Goal: Transaction & Acquisition: Purchase product/service

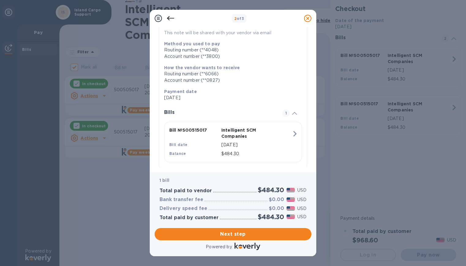
scroll to position [75, 0]
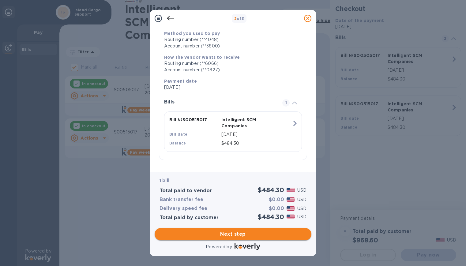
click at [252, 232] on span "Next step" at bounding box center [233, 234] width 147 height 7
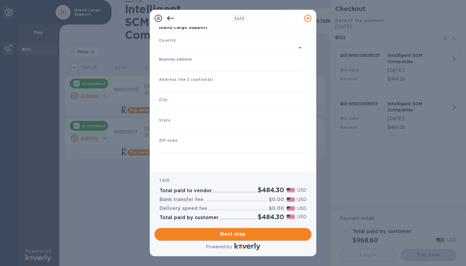
type input "[GEOGRAPHIC_DATA]"
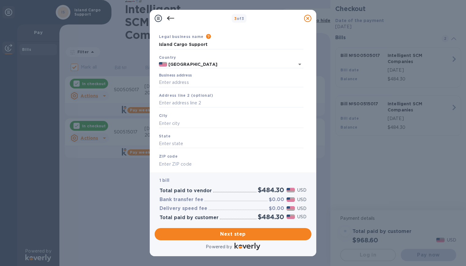
scroll to position [33, 0]
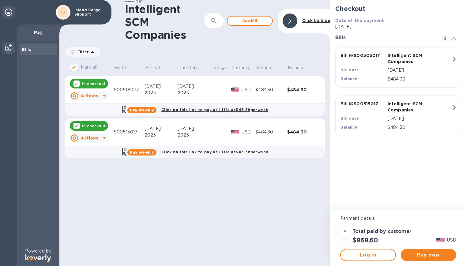
click at [83, 138] on u "Actions" at bounding box center [89, 138] width 17 height 5
click at [111, 104] on div at bounding box center [233, 133] width 466 height 266
click at [96, 97] on u "Actions" at bounding box center [89, 95] width 17 height 5
click at [94, 138] on p "Delete" at bounding box center [94, 135] width 15 height 6
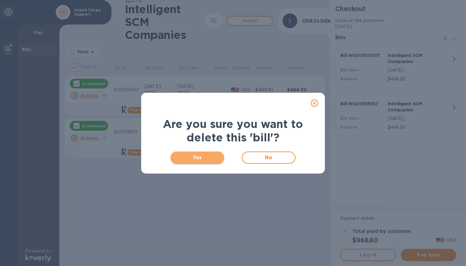
click at [203, 160] on span "Yes" at bounding box center [197, 157] width 44 height 7
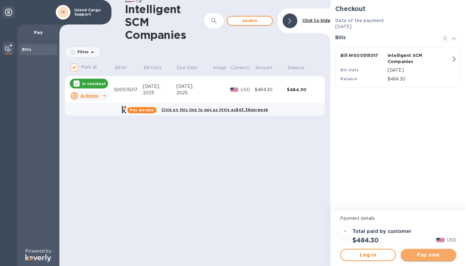
click at [429, 253] on span "Pay now" at bounding box center [429, 254] width 46 height 7
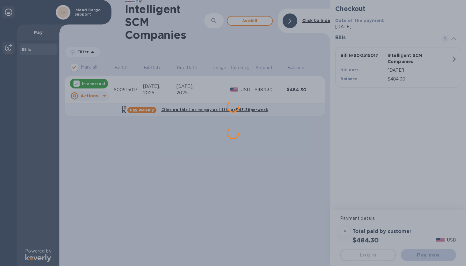
scroll to position [0, 0]
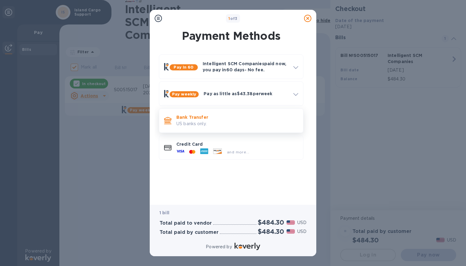
click at [197, 119] on p "Bank Transfer" at bounding box center [237, 117] width 122 height 6
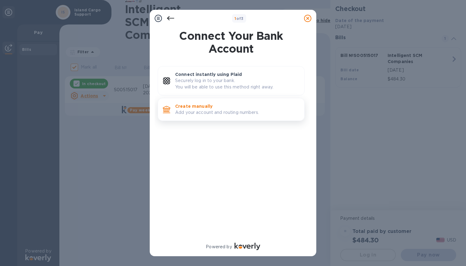
click at [194, 107] on p "Create manually" at bounding box center [237, 106] width 124 height 6
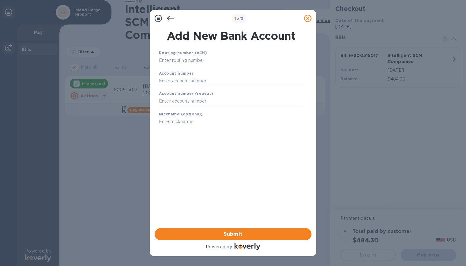
click at [193, 66] on div "Routing number (ACH)" at bounding box center [230, 57] width 149 height 21
click at [181, 82] on input "text" at bounding box center [231, 80] width 145 height 9
paste input "01100913800"
type input "01100913800"
click at [162, 99] on input "text" at bounding box center [231, 101] width 145 height 9
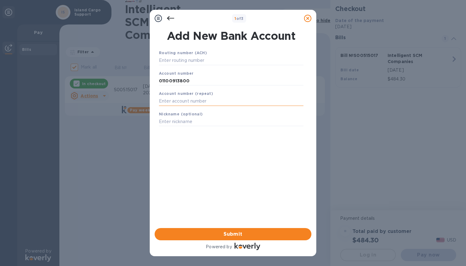
paste input "01100913800"
type input "01100913800"
click at [172, 57] on input "text" at bounding box center [231, 60] width 145 height 9
paste input "121404048"
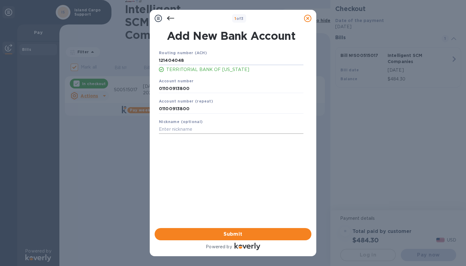
type input "121404048"
click at [176, 125] on input "text" at bounding box center [231, 129] width 145 height 9
click at [185, 128] on input "text" at bounding box center [231, 129] width 145 height 9
type input "[PERSON_NAME]"
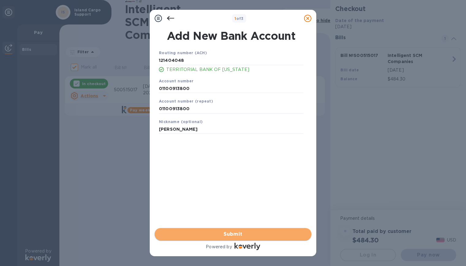
click at [238, 236] on span "Submit" at bounding box center [233, 234] width 147 height 7
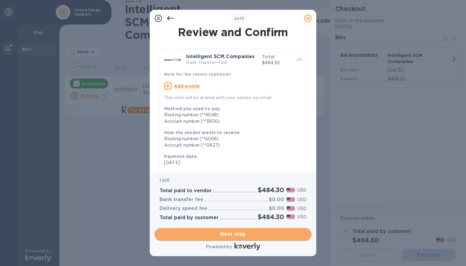
click at [274, 237] on span "Next step" at bounding box center [233, 234] width 147 height 7
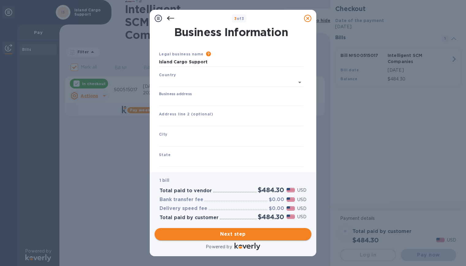
type input "[GEOGRAPHIC_DATA]"
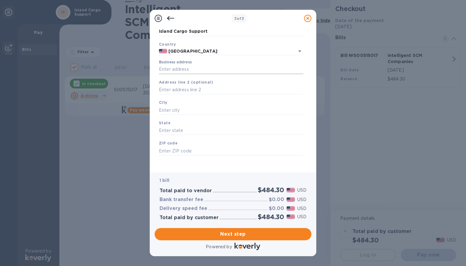
click at [193, 71] on input "Business address" at bounding box center [231, 69] width 145 height 9
type input "[STREET_ADDRESS][PERSON_NAME]"
click at [160, 110] on input "text" at bounding box center [231, 110] width 145 height 9
type input "Hawthorne"
type input "[US_STATE]"
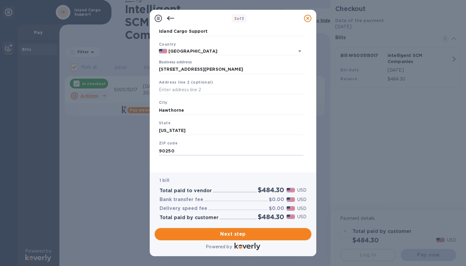
type input "90250"
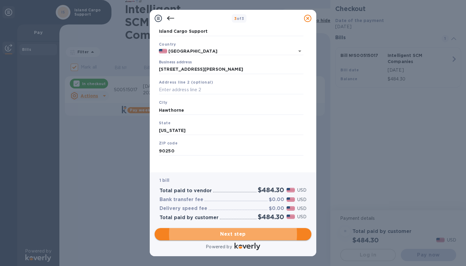
click at [277, 231] on span "Next step" at bounding box center [233, 234] width 147 height 7
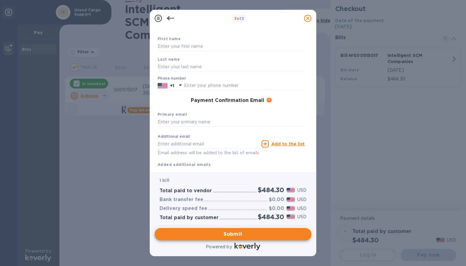
scroll to position [0, 0]
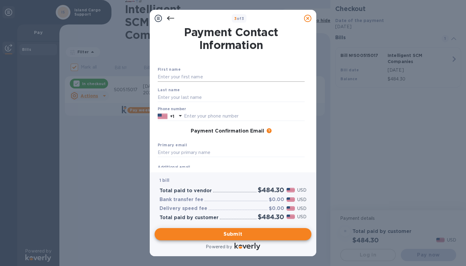
click at [183, 77] on input "text" at bounding box center [231, 77] width 147 height 9
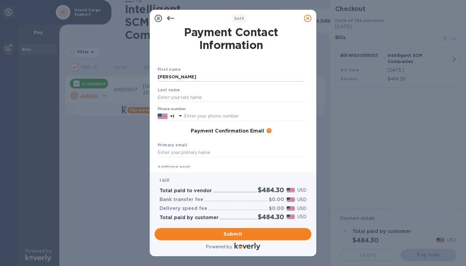
type input "[PERSON_NAME]"
click at [197, 113] on input "text" at bounding box center [244, 116] width 121 height 9
click at [170, 118] on p "+1" at bounding box center [172, 116] width 4 height 6
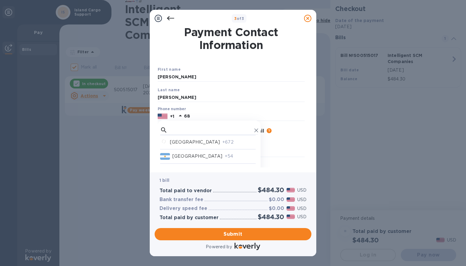
scroll to position [153, 0]
click at [187, 158] on p "[US_STATE]" at bounding box center [185, 161] width 27 height 6
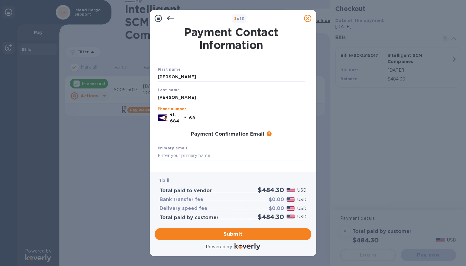
drag, startPoint x: 198, startPoint y: 118, endPoint x: 180, endPoint y: 118, distance: 18.1
click at [180, 118] on div "+1-684 68" at bounding box center [231, 118] width 147 height 12
type input "2583558"
click at [185, 158] on input "text" at bounding box center [231, 155] width 147 height 9
paste input "[EMAIL_ADDRESS][DOMAIN_NAME]"
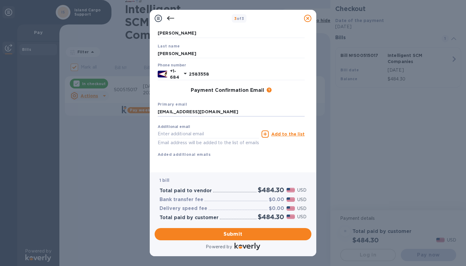
scroll to position [51, 0]
type input "[EMAIL_ADDRESS][DOMAIN_NAME]"
click at [171, 130] on input "text" at bounding box center [208, 134] width 101 height 9
paste input "[EMAIL_ADDRESS][DOMAIN_NAME]"
type input "[EMAIL_ADDRESS][DOMAIN_NAME]"
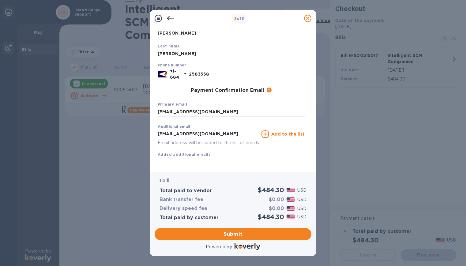
click at [280, 132] on u "Add to the list" at bounding box center [287, 134] width 33 height 5
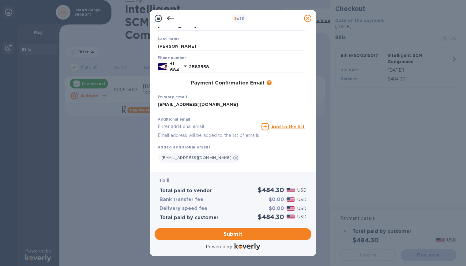
click at [197, 128] on input "text" at bounding box center [208, 126] width 101 height 9
paste input "[PERSON_NAME][EMAIL_ADDRESS][PERSON_NAME][DOMAIN_NAME]"
type input "[PERSON_NAME][EMAIL_ADDRESS][PERSON_NAME][DOMAIN_NAME]"
click at [280, 126] on u "Add to the list" at bounding box center [287, 126] width 33 height 5
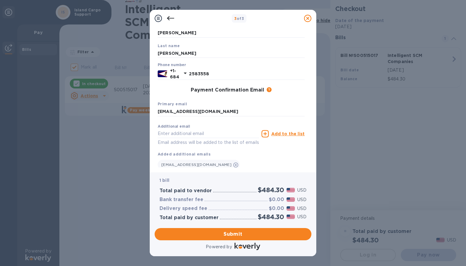
scroll to position [0, 0]
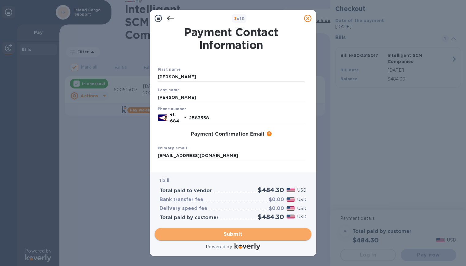
click at [225, 233] on span "Submit" at bounding box center [233, 234] width 147 height 7
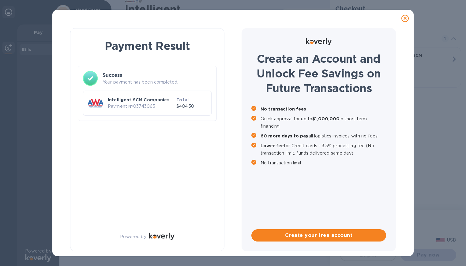
checkbox input "false"
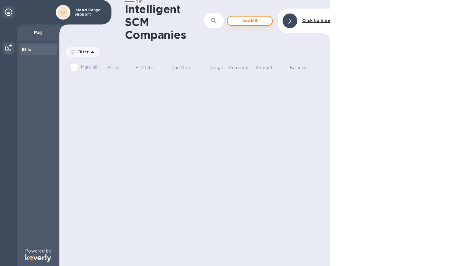
click at [254, 24] on span "Add bill" at bounding box center [249, 20] width 35 height 7
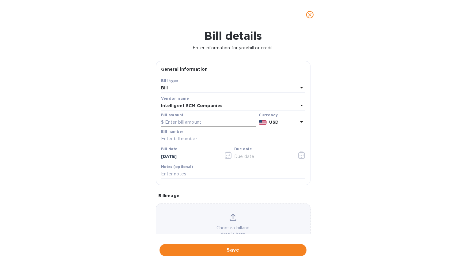
click at [180, 118] on input "text" at bounding box center [208, 122] width 95 height 9
click at [183, 123] on input "text" at bounding box center [208, 122] width 95 height 9
type input "1,064.37"
click at [215, 135] on input "text" at bounding box center [233, 138] width 144 height 9
type input "s"
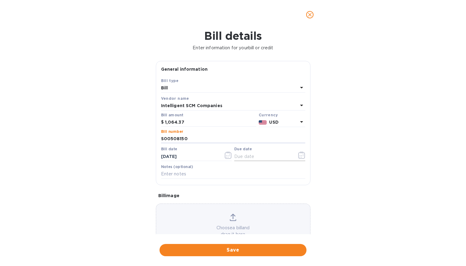
type input "S00508150"
click at [298, 156] on icon "button" at bounding box center [301, 155] width 7 height 7
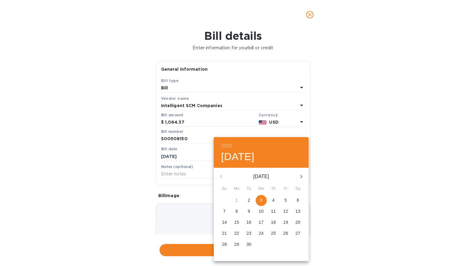
click at [263, 199] on span "3" at bounding box center [261, 200] width 11 height 6
type input "[DATE]"
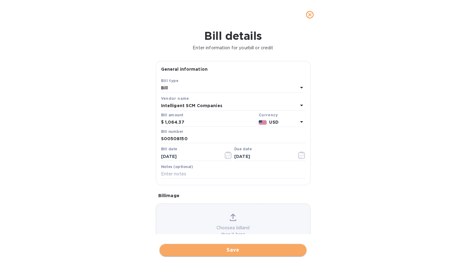
click at [231, 250] on span "Save" at bounding box center [232, 250] width 137 height 7
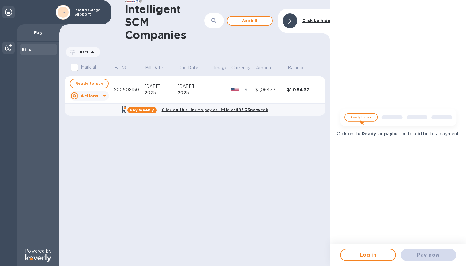
click at [194, 95] on div "2025" at bounding box center [196, 93] width 36 height 6
click at [278, 95] on td "$1,064.37" at bounding box center [271, 90] width 32 height 28
click at [186, 93] on div "2025" at bounding box center [196, 93] width 36 height 6
click at [242, 112] on b "Click on this link to pay as little as $95.33 per week" at bounding box center [215, 109] width 106 height 5
checkbox input "true"
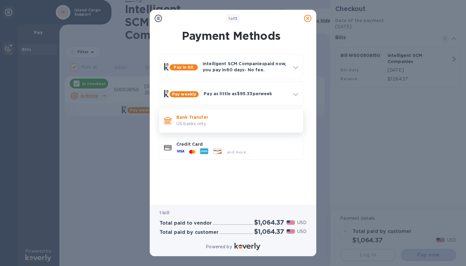
click at [209, 125] on p "US banks only." at bounding box center [237, 124] width 122 height 6
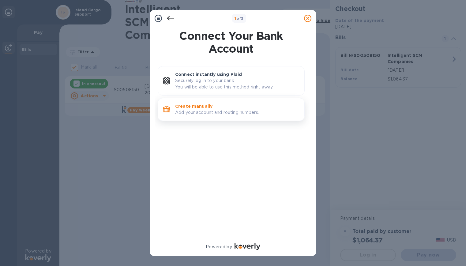
click at [189, 109] on p "Add your account and routing numbers." at bounding box center [237, 112] width 124 height 6
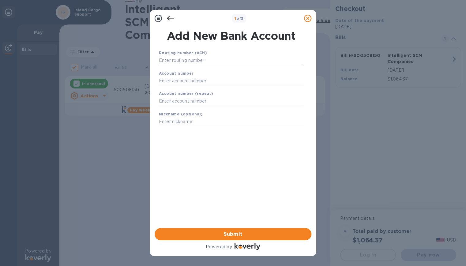
click at [213, 63] on input "text" at bounding box center [231, 60] width 145 height 9
click at [184, 66] on div "Routing number (ACH)" at bounding box center [230, 57] width 149 height 21
click at [180, 60] on input "text" at bounding box center [231, 60] width 145 height 9
paste input "121404048"
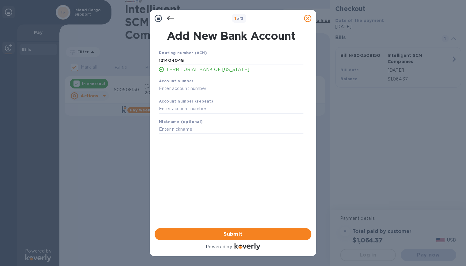
type input "121404048"
click at [174, 86] on input "text" at bounding box center [231, 88] width 145 height 9
paste input "01100913800"
type input "01100913800"
paste input "01100913800"
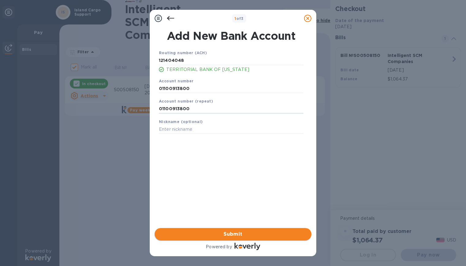
type input "01100913800"
click at [232, 235] on span "Submit" at bounding box center [233, 234] width 147 height 7
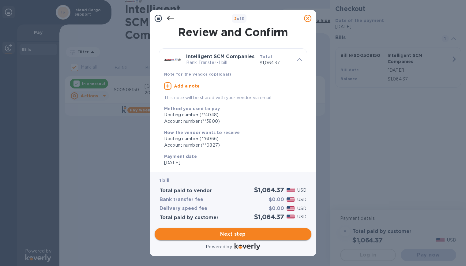
click at [243, 234] on span "Next step" at bounding box center [233, 234] width 147 height 7
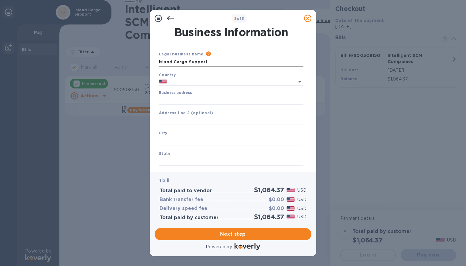
type input "[GEOGRAPHIC_DATA]"
click at [183, 104] on input "Business address" at bounding box center [231, 100] width 145 height 9
type input "[STREET_ADDRESS][PERSON_NAME]"
click at [179, 136] on div "City" at bounding box center [230, 137] width 149 height 21
click at [176, 141] on input "text" at bounding box center [231, 140] width 145 height 9
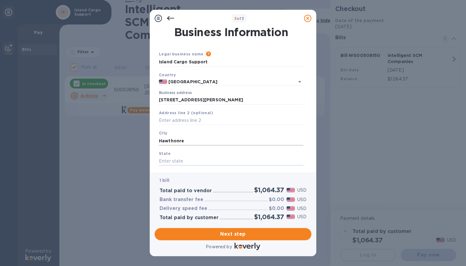
click at [187, 143] on input "Hawthonre" at bounding box center [231, 140] width 145 height 9
drag, startPoint x: 188, startPoint y: 142, endPoint x: 151, endPoint y: 142, distance: 36.4
click at [151, 142] on div "Business Information Legal business name Please provide the legal name that app…" at bounding box center [233, 99] width 167 height 145
type input "Hawthorne"
type input "[US_STATE]"
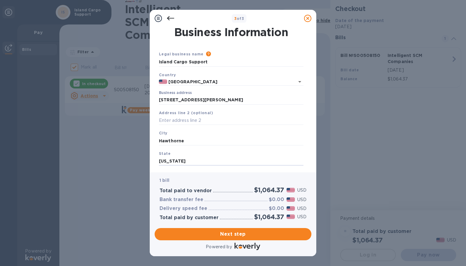
scroll to position [33, 0]
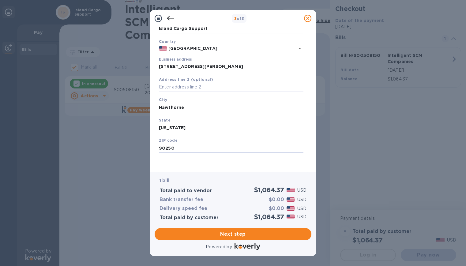
type input "90250"
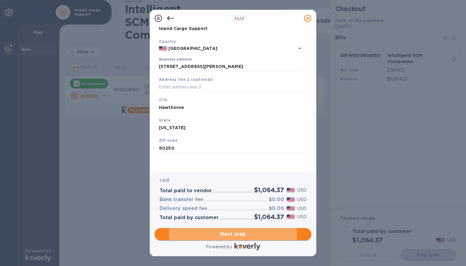
click at [276, 234] on span "Next step" at bounding box center [233, 234] width 147 height 7
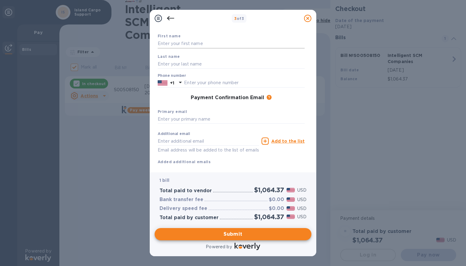
click at [198, 43] on input "text" at bounding box center [231, 43] width 147 height 9
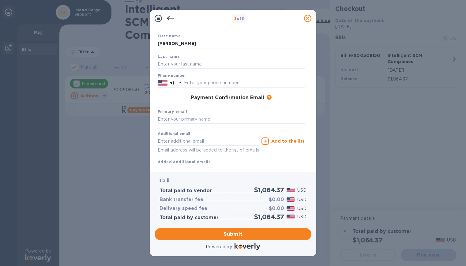
type input "[PERSON_NAME]"
click at [160, 84] on img at bounding box center [163, 83] width 10 height 7
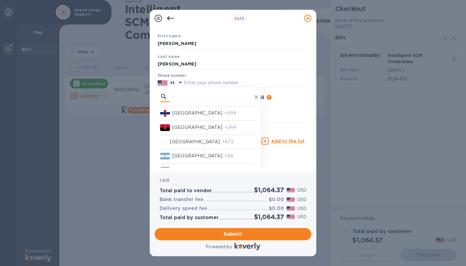
scroll to position [122, 0]
click at [189, 156] on p "[US_STATE]" at bounding box center [185, 158] width 27 height 6
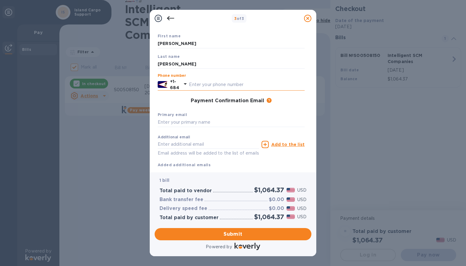
click at [202, 87] on input "text" at bounding box center [247, 84] width 116 height 9
type input "7"
type input "2583558"
click at [179, 143] on input "text" at bounding box center [208, 144] width 101 height 9
paste input "[PERSON_NAME][EMAIL_ADDRESS][PERSON_NAME][DOMAIN_NAME]"
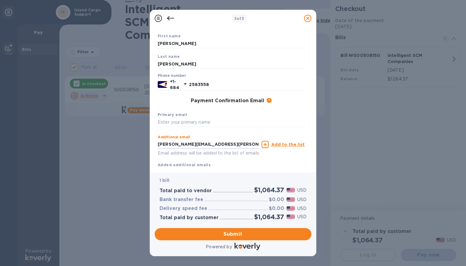
type input "[PERSON_NAME][EMAIL_ADDRESS][PERSON_NAME][DOMAIN_NAME]"
click at [277, 143] on u "Add to the list" at bounding box center [287, 144] width 33 height 5
click at [188, 119] on input "text" at bounding box center [231, 122] width 147 height 9
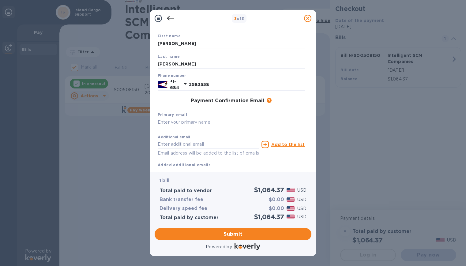
paste input "[EMAIL_ADDRESS][DOMAIN_NAME]"
type input "[EMAIL_ADDRESS][DOMAIN_NAME]"
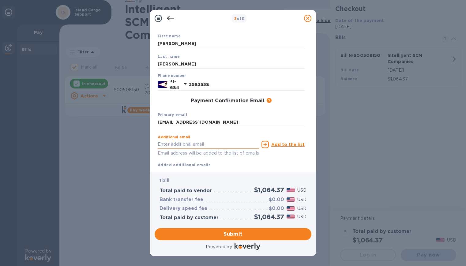
click at [200, 146] on input "text" at bounding box center [208, 144] width 101 height 9
paste input "[EMAIL_ADDRESS][DOMAIN_NAME]"
type input "[EMAIL_ADDRESS][DOMAIN_NAME]"
click at [288, 145] on u "Add to the list" at bounding box center [287, 144] width 33 height 5
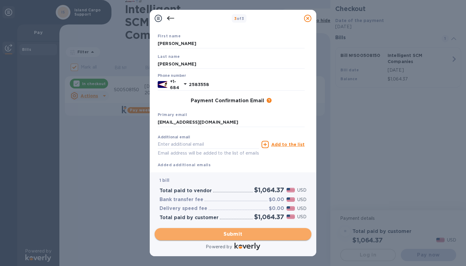
click at [225, 235] on span "Submit" at bounding box center [233, 234] width 147 height 7
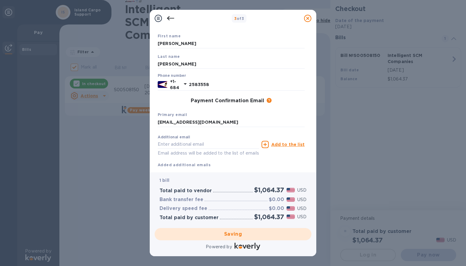
checkbox input "false"
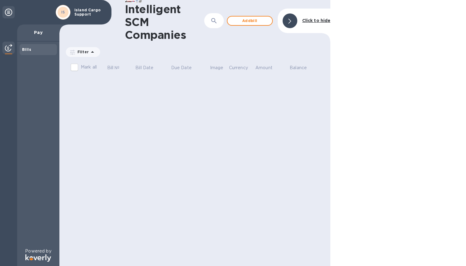
drag, startPoint x: 434, startPoint y: 57, endPoint x: 262, endPoint y: 89, distance: 175.7
click at [434, 58] on div at bounding box center [398, 133] width 136 height 266
